Goal: Find contact information

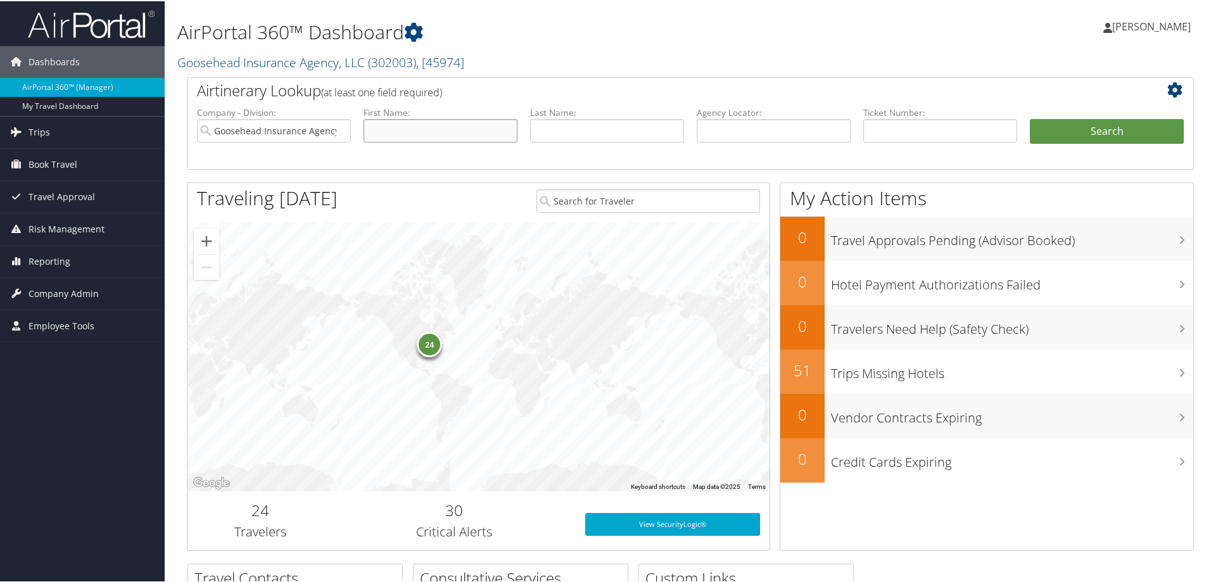
click at [445, 125] on input "text" at bounding box center [441, 129] width 154 height 23
type input "emma"
click at [1030, 118] on button "Search" at bounding box center [1107, 130] width 154 height 25
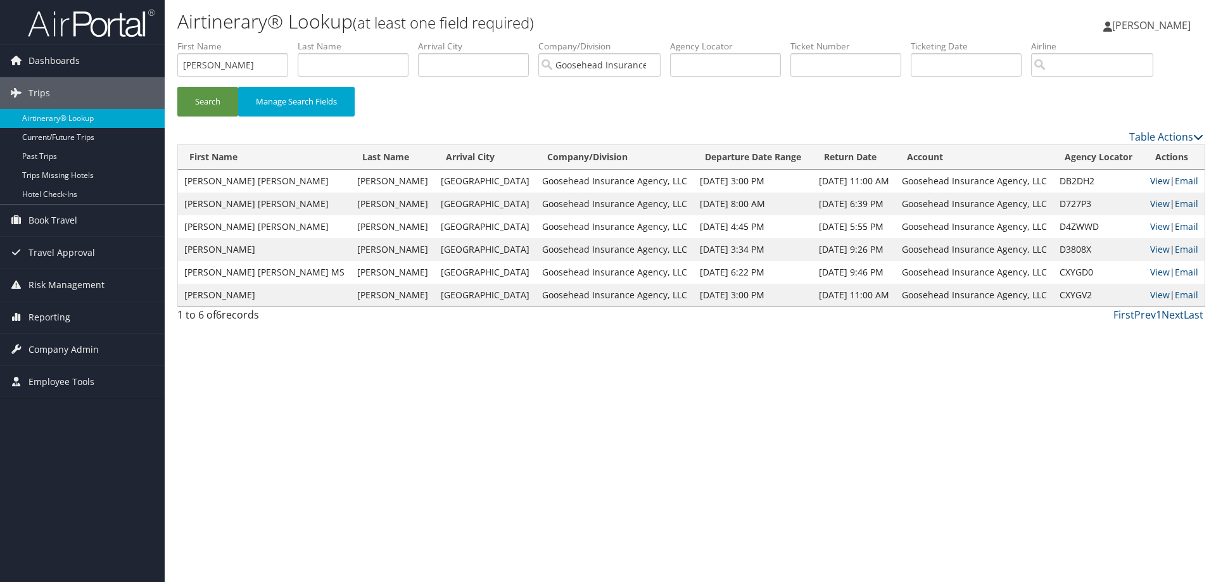
click at [1150, 181] on link "View" at bounding box center [1160, 181] width 20 height 12
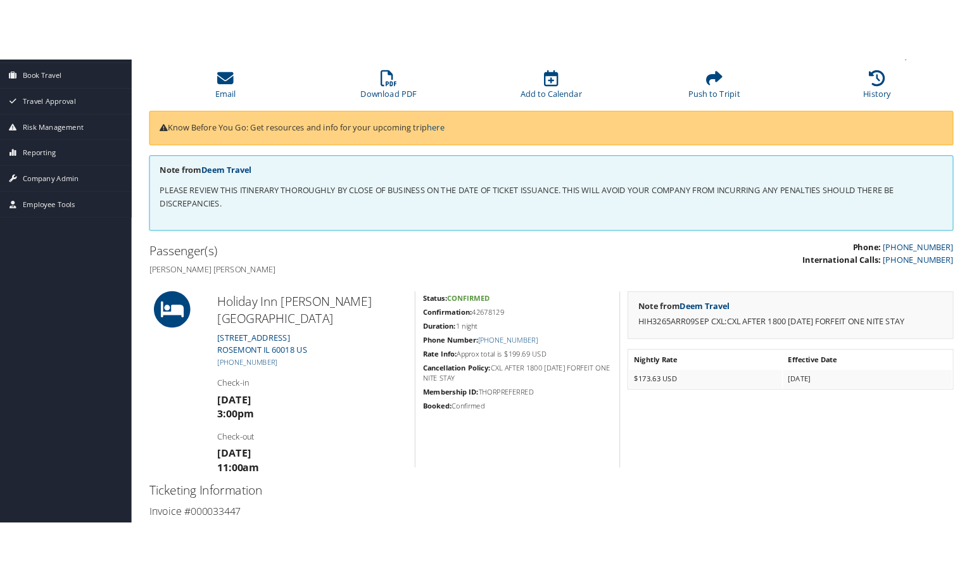
scroll to position [106, 0]
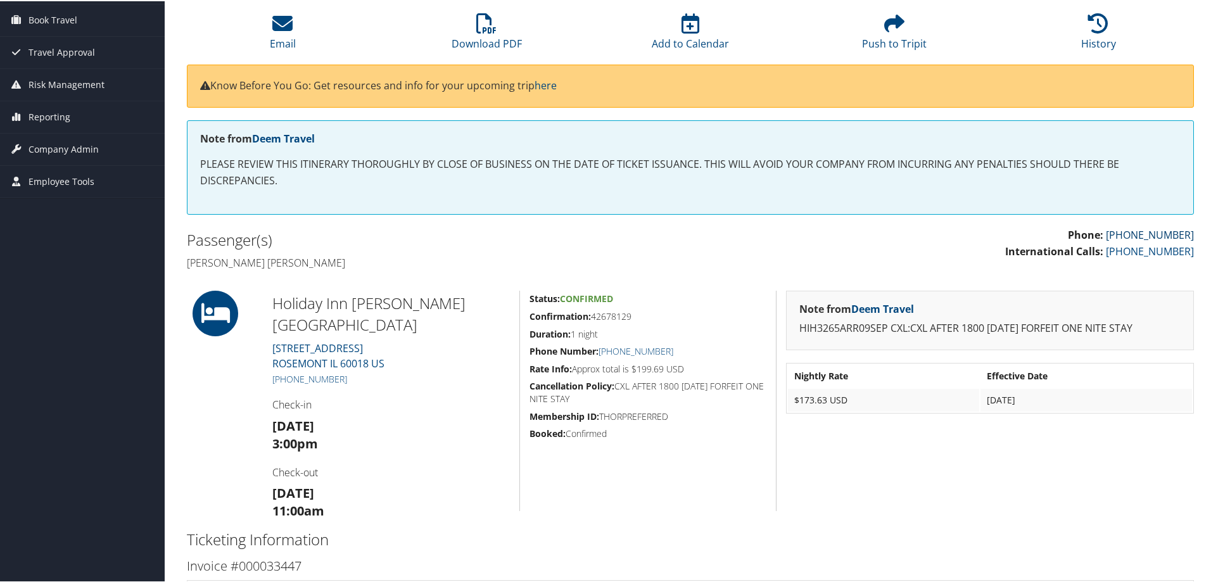
click at [1157, 234] on link "[PHONE_NUMBER]" at bounding box center [1150, 234] width 88 height 14
drag, startPoint x: 1199, startPoint y: 231, endPoint x: 1102, endPoint y: 233, distance: 97.6
click at [1102, 233] on div "Airtinerary® [PERSON_NAME] [PERSON_NAME] My Settings Travel Agency Contacts Vie…" at bounding box center [691, 404] width 1052 height 1021
click at [1166, 270] on div "Phone: [PHONE_NUMBER] International Calls: [PHONE_NUMBER]" at bounding box center [946, 248] width 513 height 45
drag, startPoint x: 1189, startPoint y: 236, endPoint x: 1126, endPoint y: 237, distance: 62.7
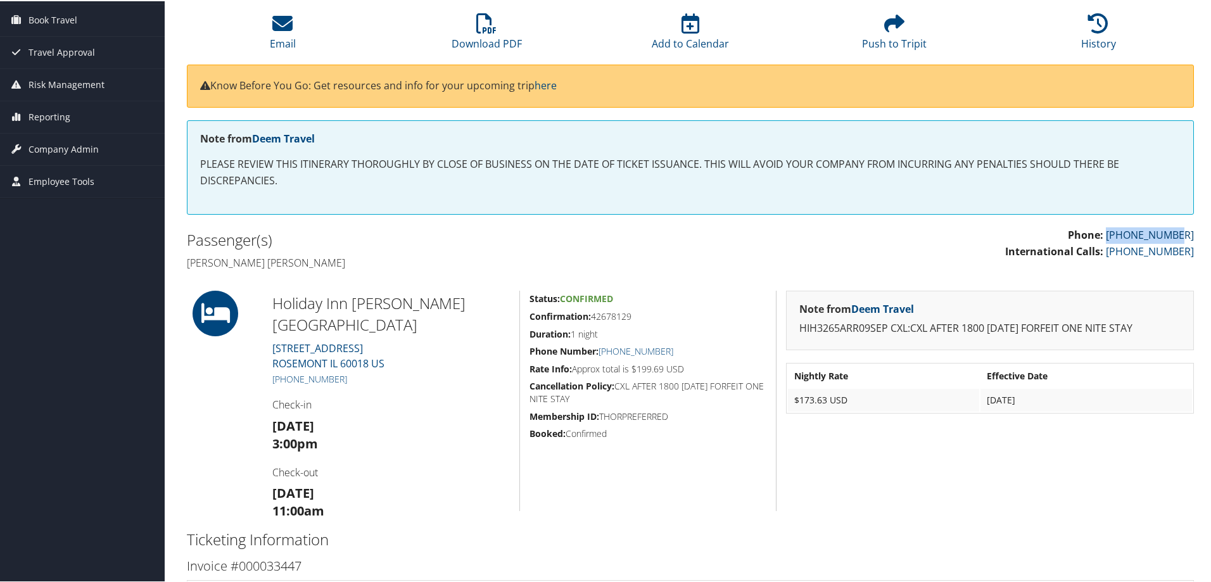
click at [1126, 237] on div "Phone: [PHONE_NUMBER] International Calls: [PHONE_NUMBER]" at bounding box center [946, 248] width 513 height 45
copy link "[PHONE_NUMBER]"
